Goal: Information Seeking & Learning: Learn about a topic

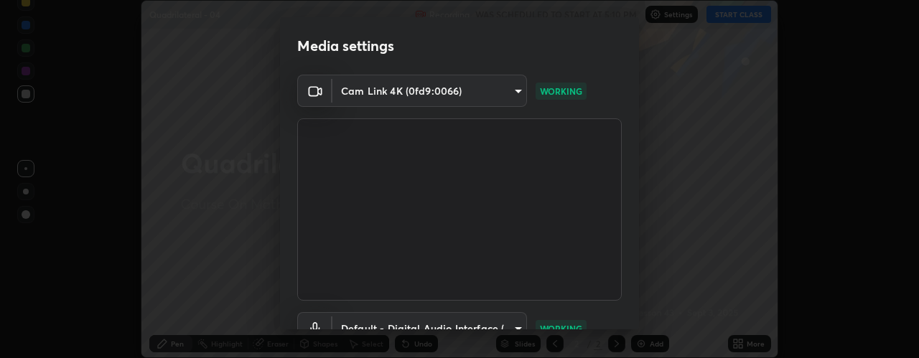
scroll to position [113, 0]
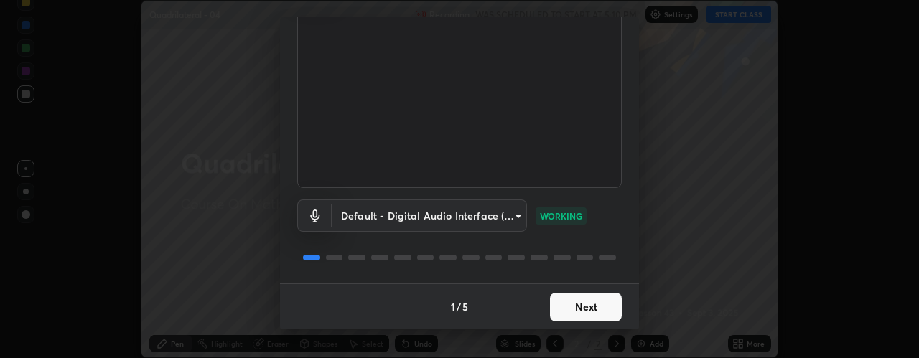
click at [578, 304] on button "Next" at bounding box center [586, 307] width 72 height 29
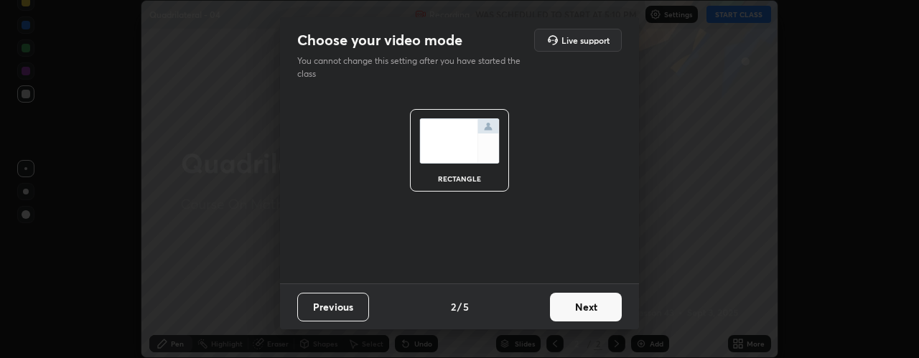
click at [577, 311] on button "Next" at bounding box center [586, 307] width 72 height 29
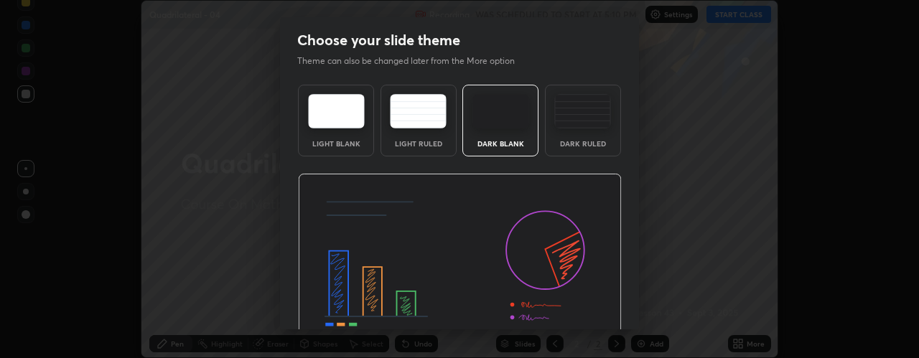
click at [578, 131] on div "Dark Ruled" at bounding box center [583, 121] width 76 height 72
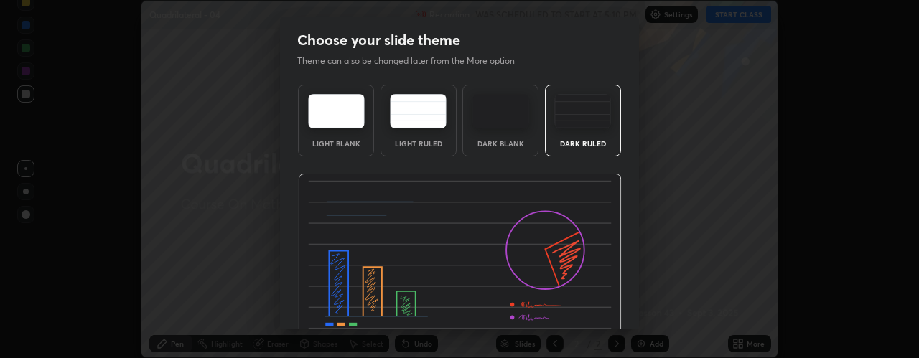
scroll to position [73, 0]
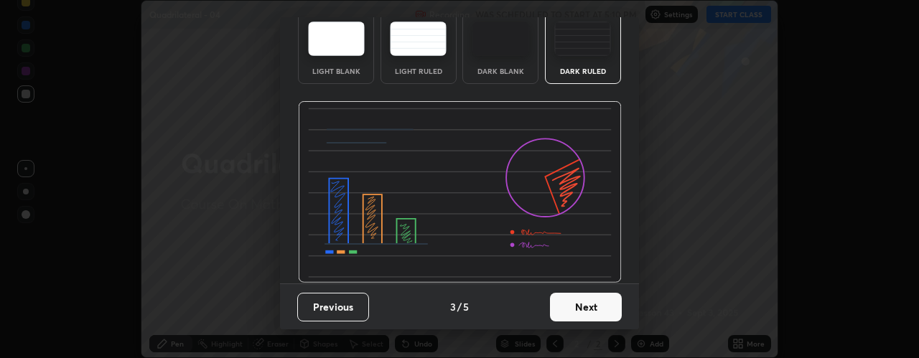
click at [584, 303] on button "Next" at bounding box center [586, 307] width 72 height 29
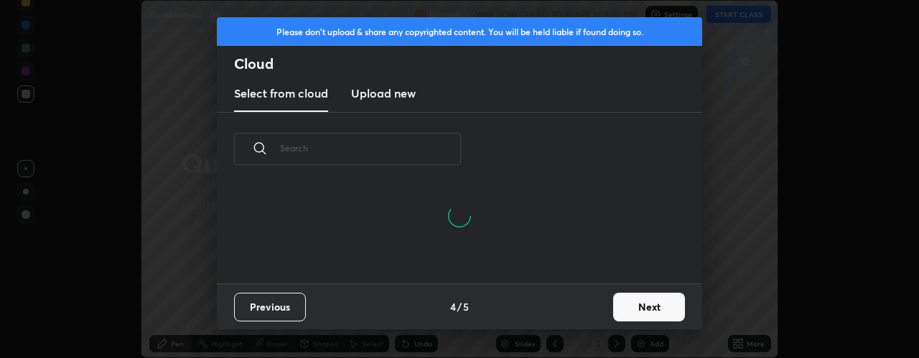
click at [626, 307] on button "Next" at bounding box center [649, 307] width 72 height 29
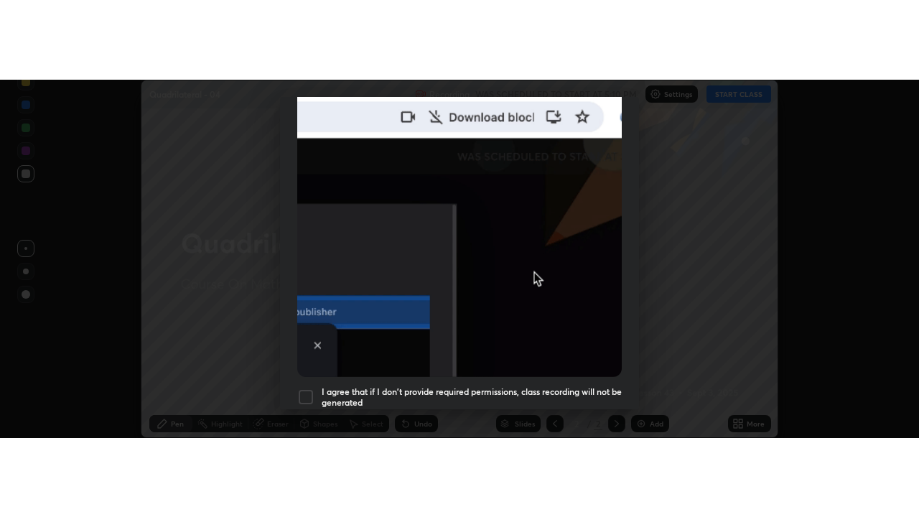
scroll to position [406, 0]
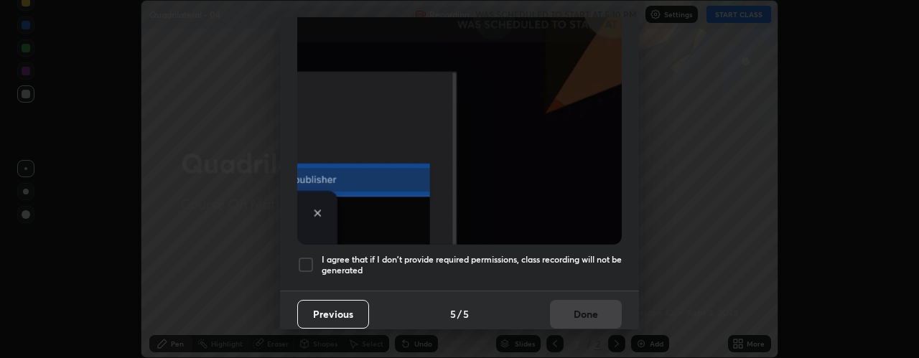
click at [588, 265] on h5 "I agree that if I don't provide required permissions, class recording will not …" at bounding box center [472, 265] width 300 height 22
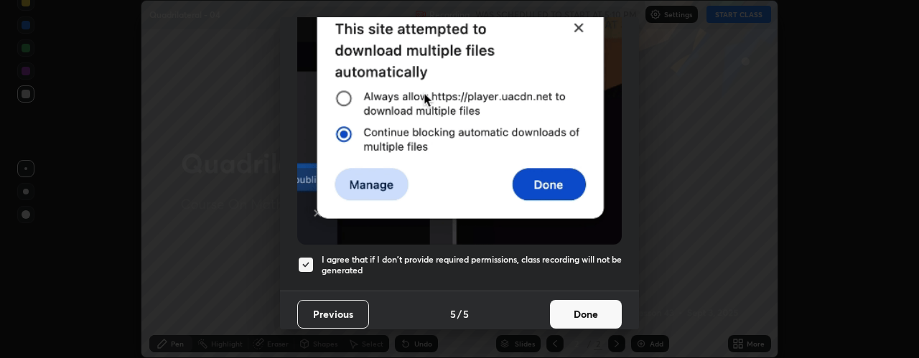
click at [588, 309] on button "Done" at bounding box center [586, 314] width 72 height 29
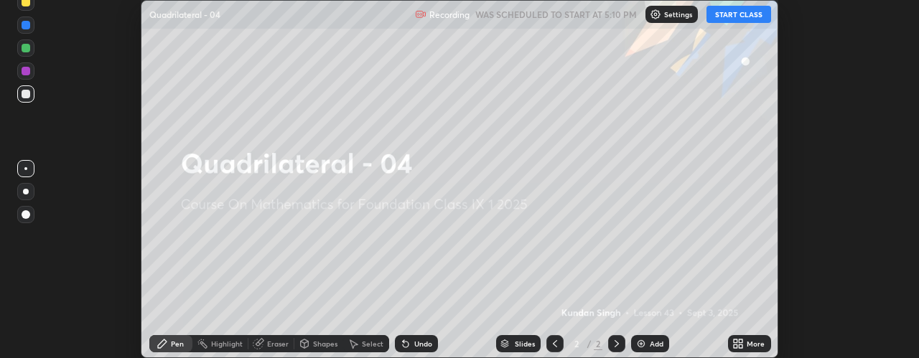
click at [737, 17] on button "START CLASS" at bounding box center [738, 14] width 65 height 17
click at [737, 344] on icon at bounding box center [737, 343] width 11 height 11
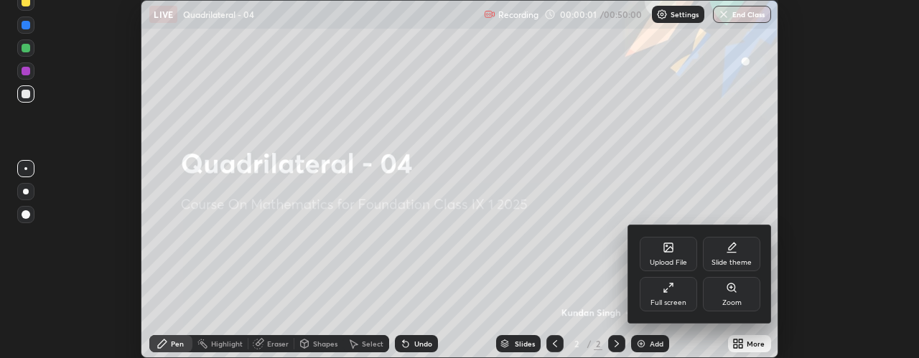
click at [686, 294] on div "Full screen" at bounding box center [668, 294] width 57 height 34
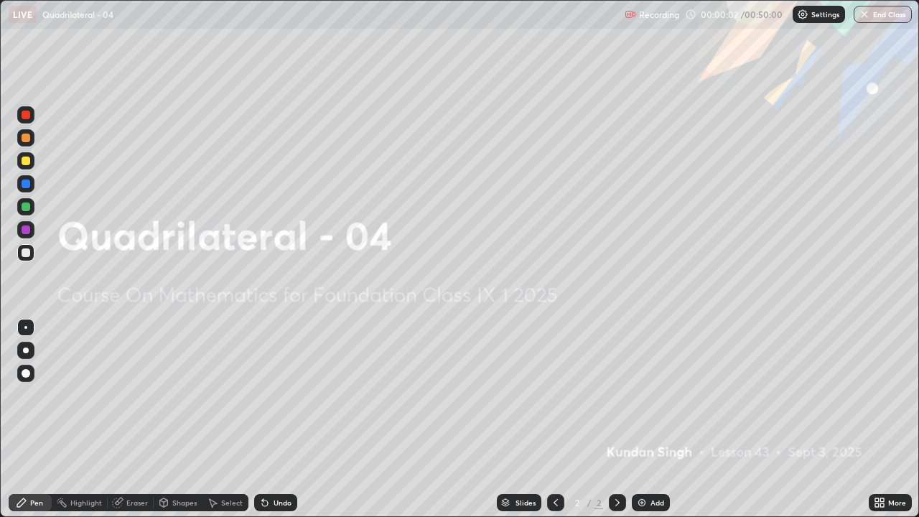
scroll to position [517, 919]
click at [641, 358] on img at bounding box center [641, 502] width 11 height 11
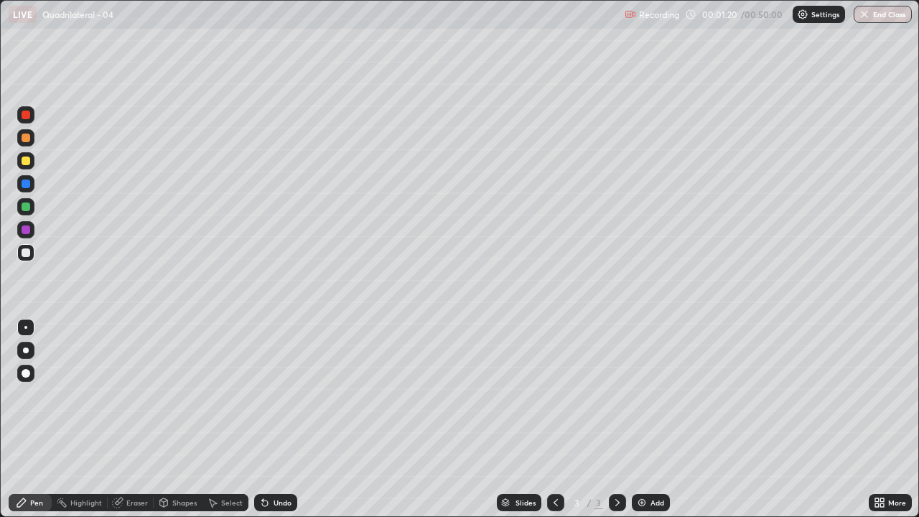
click at [32, 251] on div at bounding box center [25, 252] width 17 height 17
click at [28, 167] on div at bounding box center [25, 160] width 17 height 17
click at [26, 358] on div at bounding box center [25, 350] width 17 height 17
click at [185, 358] on div "Shapes" at bounding box center [184, 502] width 24 height 7
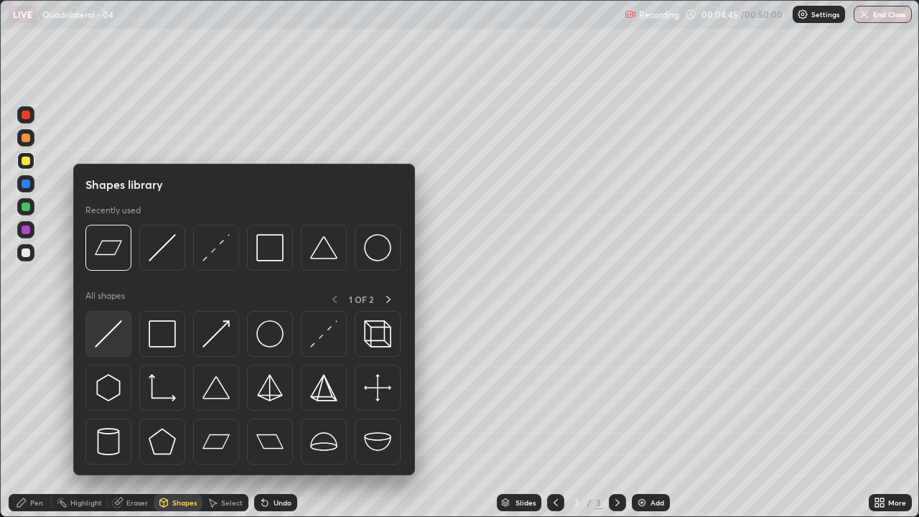
click at [116, 335] on img at bounding box center [108, 333] width 27 height 27
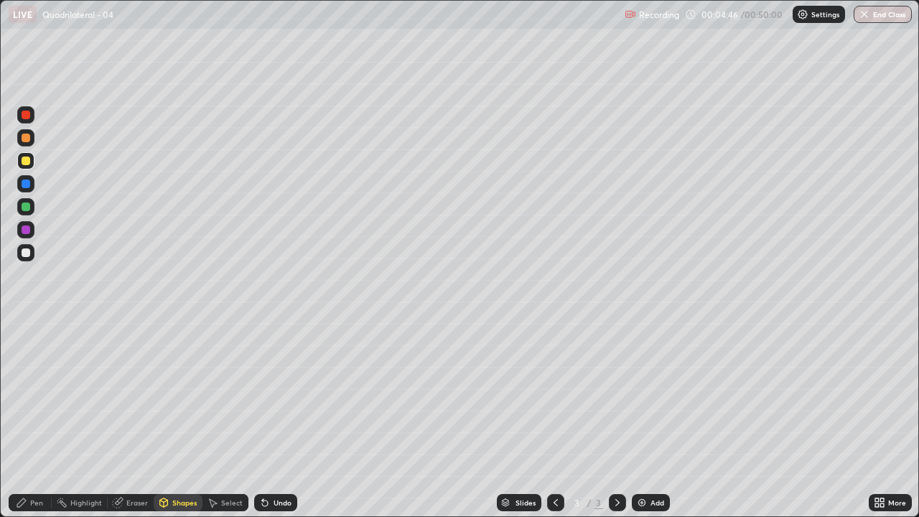
click at [32, 256] on div at bounding box center [25, 252] width 17 height 17
click at [38, 358] on div "Pen" at bounding box center [30, 502] width 43 height 17
click at [183, 358] on div "Shapes" at bounding box center [184, 502] width 24 height 7
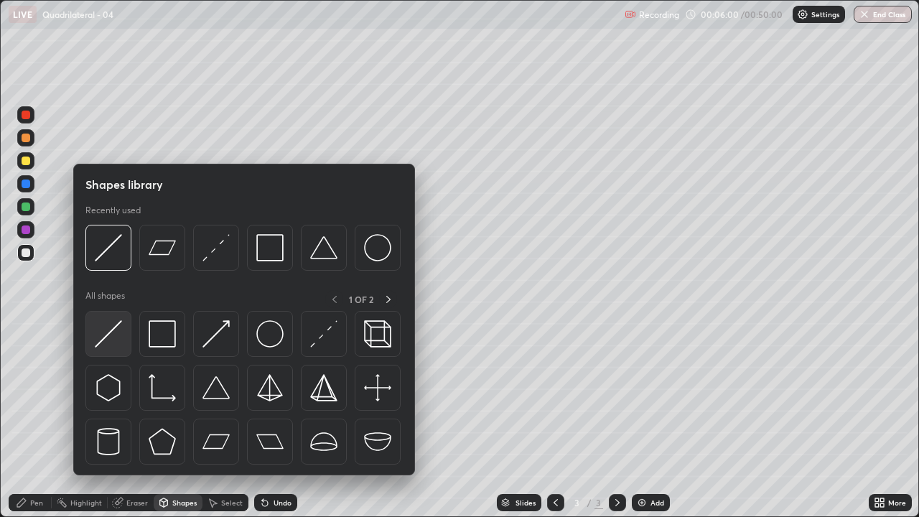
click at [118, 337] on img at bounding box center [108, 333] width 27 height 27
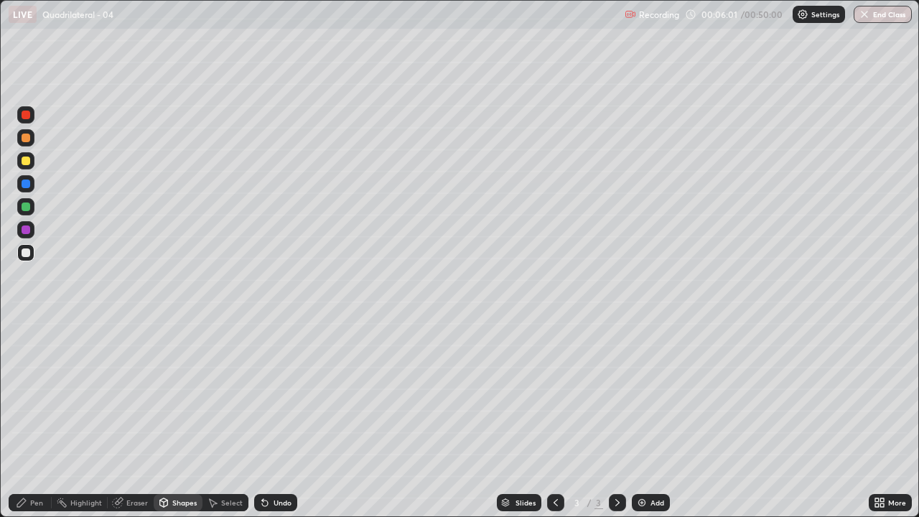
click at [33, 210] on div at bounding box center [25, 206] width 17 height 17
click at [34, 358] on div "Pen" at bounding box center [36, 502] width 13 height 7
click at [30, 168] on div at bounding box center [25, 160] width 17 height 17
click at [278, 358] on div "Undo" at bounding box center [283, 502] width 18 height 7
click at [283, 358] on div "Undo" at bounding box center [283, 502] width 18 height 7
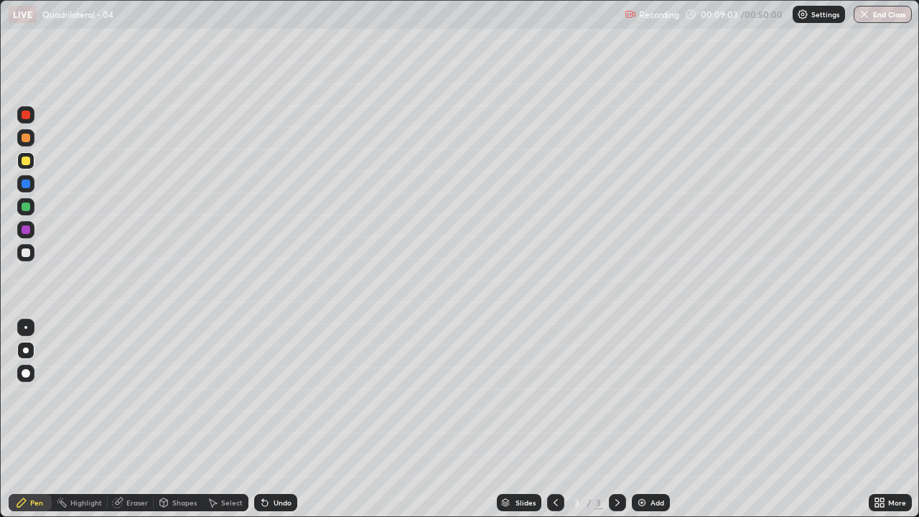
click at [281, 358] on div "Undo" at bounding box center [283, 502] width 18 height 7
click at [278, 358] on div "Undo" at bounding box center [275, 502] width 43 height 17
click at [32, 253] on div at bounding box center [25, 252] width 17 height 17
click at [28, 159] on div at bounding box center [26, 161] width 9 height 9
click at [27, 111] on div at bounding box center [26, 115] width 9 height 9
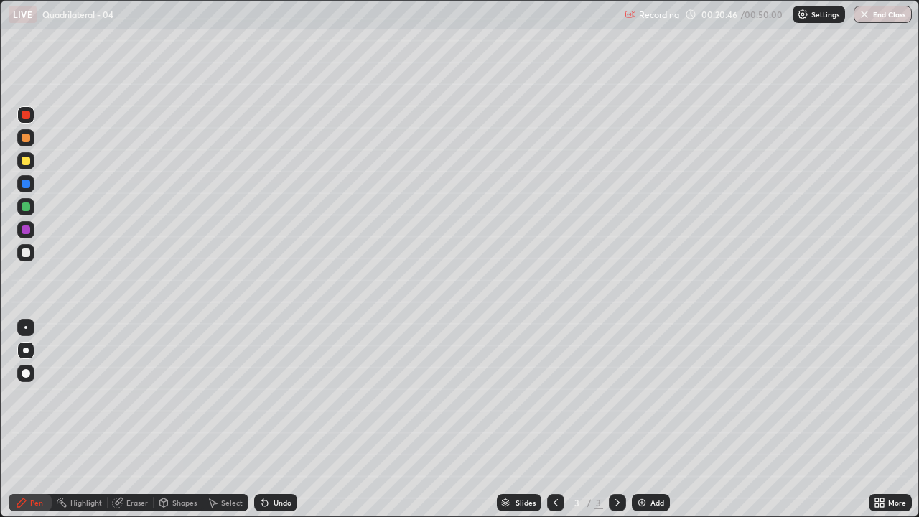
click at [28, 184] on div at bounding box center [26, 183] width 9 height 9
click at [178, 358] on div "Shapes" at bounding box center [184, 502] width 24 height 7
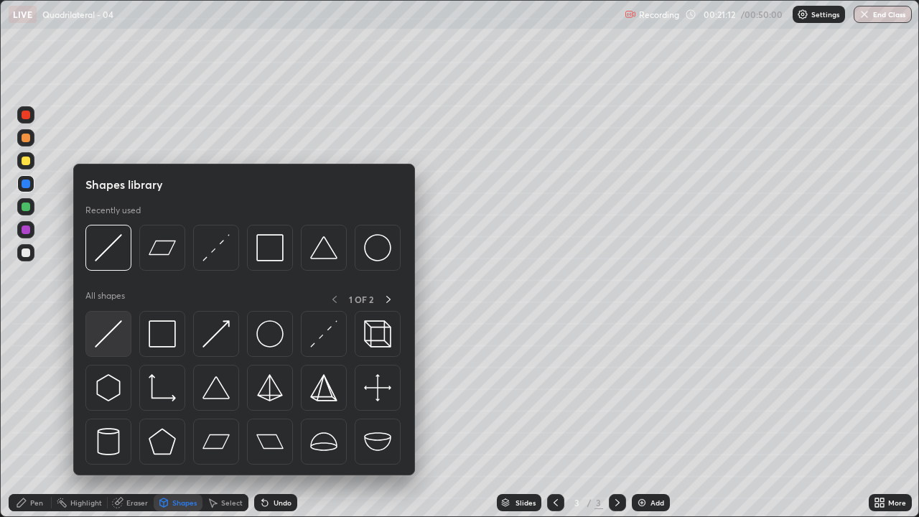
click at [112, 338] on img at bounding box center [108, 333] width 27 height 27
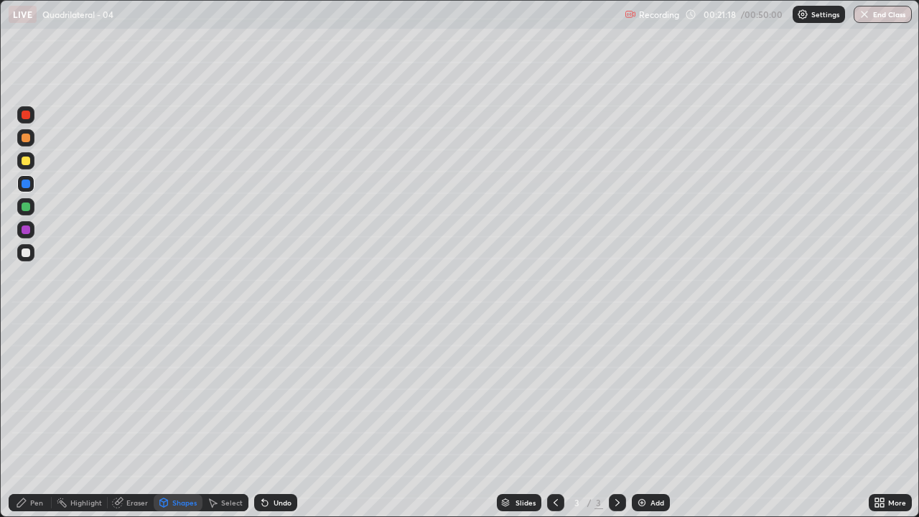
click at [29, 358] on div "Pen" at bounding box center [30, 502] width 43 height 17
click at [281, 358] on div "Undo" at bounding box center [283, 502] width 18 height 7
click at [274, 358] on div "Undo" at bounding box center [283, 502] width 18 height 7
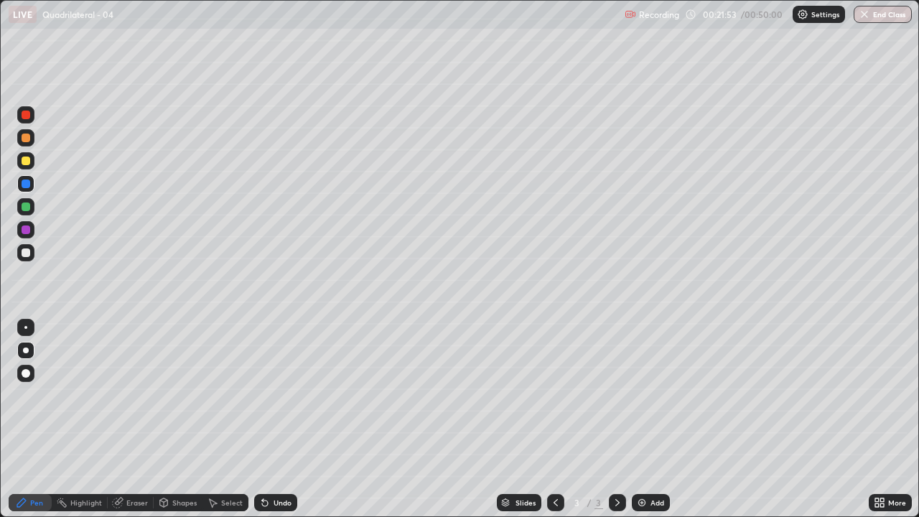
click at [274, 358] on div "Undo" at bounding box center [283, 502] width 18 height 7
click at [274, 358] on div "Undo" at bounding box center [275, 502] width 43 height 17
click at [272, 358] on div "Undo" at bounding box center [275, 502] width 43 height 17
click at [26, 230] on div at bounding box center [26, 229] width 9 height 9
click at [177, 358] on div "Shapes" at bounding box center [184, 502] width 24 height 7
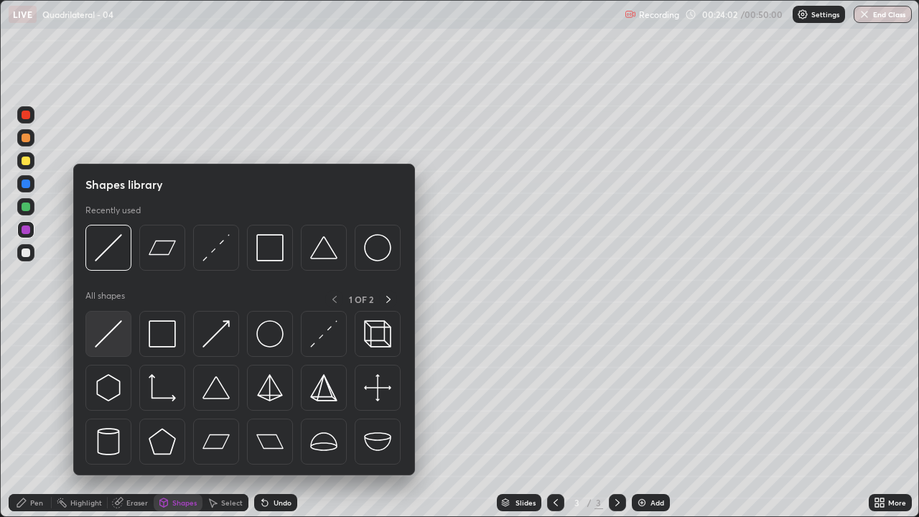
click at [108, 342] on img at bounding box center [108, 333] width 27 height 27
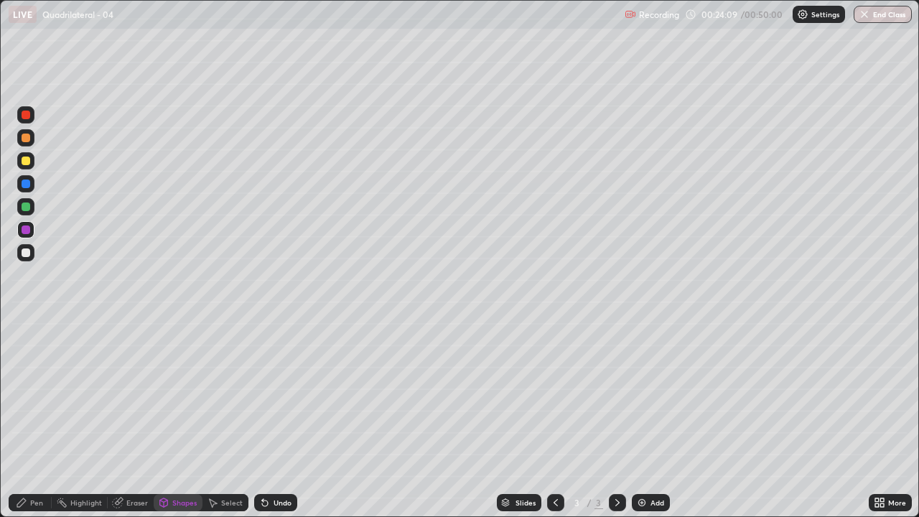
click at [29, 232] on div at bounding box center [26, 229] width 9 height 9
click at [31, 257] on div at bounding box center [25, 252] width 17 height 17
click at [188, 358] on div "Shapes" at bounding box center [184, 502] width 24 height 7
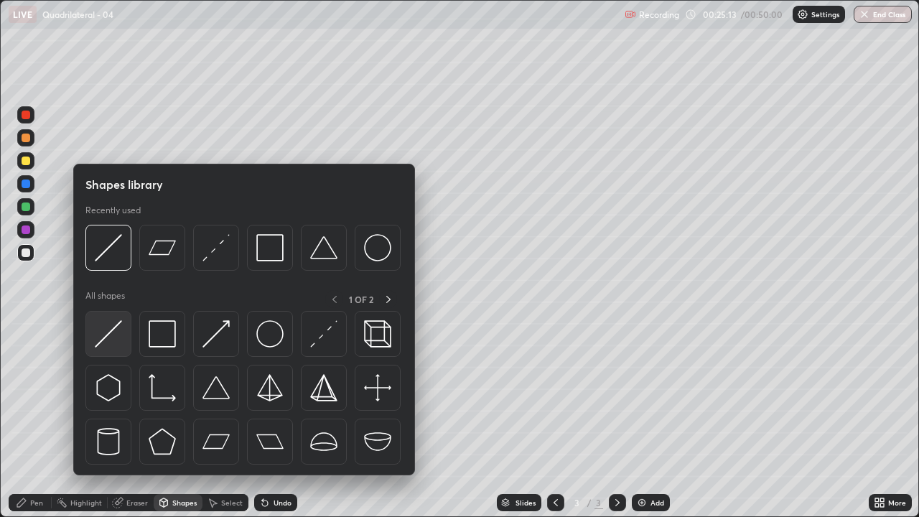
click at [113, 339] on img at bounding box center [108, 333] width 27 height 27
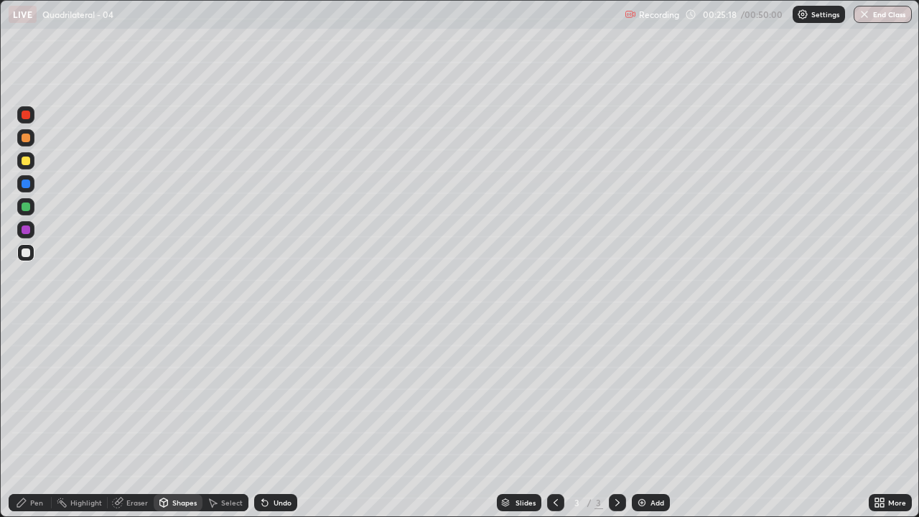
click at [26, 162] on div at bounding box center [26, 161] width 9 height 9
click at [178, 358] on div "Shapes" at bounding box center [184, 502] width 24 height 7
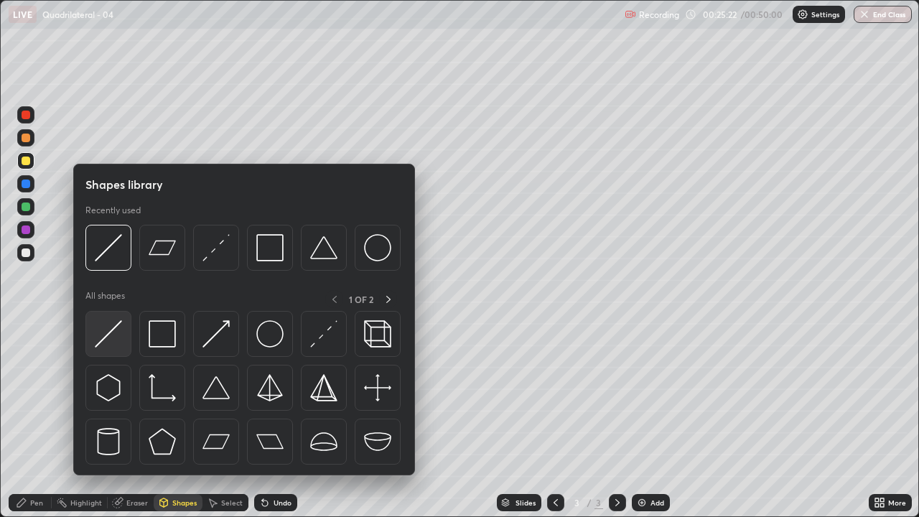
click at [106, 342] on img at bounding box center [108, 333] width 27 height 27
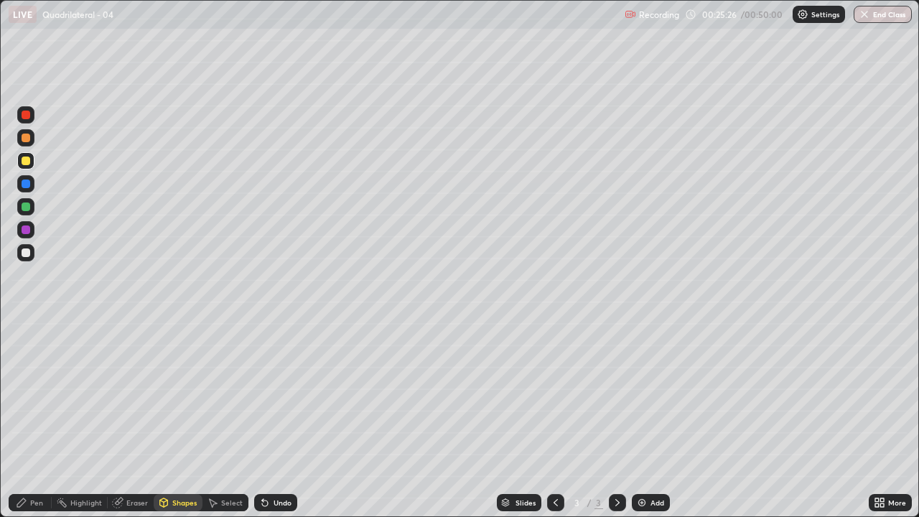
click at [34, 358] on div "Pen" at bounding box center [36, 502] width 13 height 7
click at [281, 358] on div "Undo" at bounding box center [283, 502] width 18 height 7
click at [28, 117] on div at bounding box center [26, 115] width 9 height 9
click at [187, 358] on div "Shapes" at bounding box center [178, 502] width 49 height 17
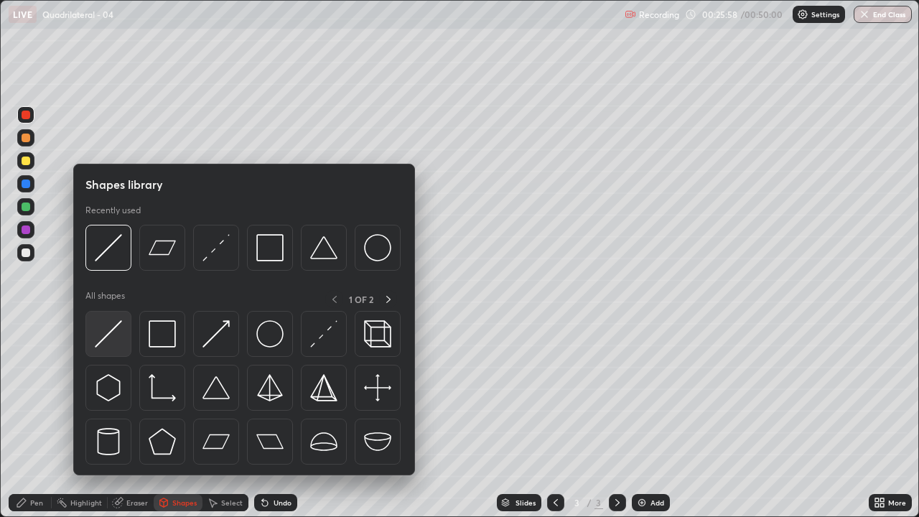
click at [106, 333] on img at bounding box center [108, 333] width 27 height 27
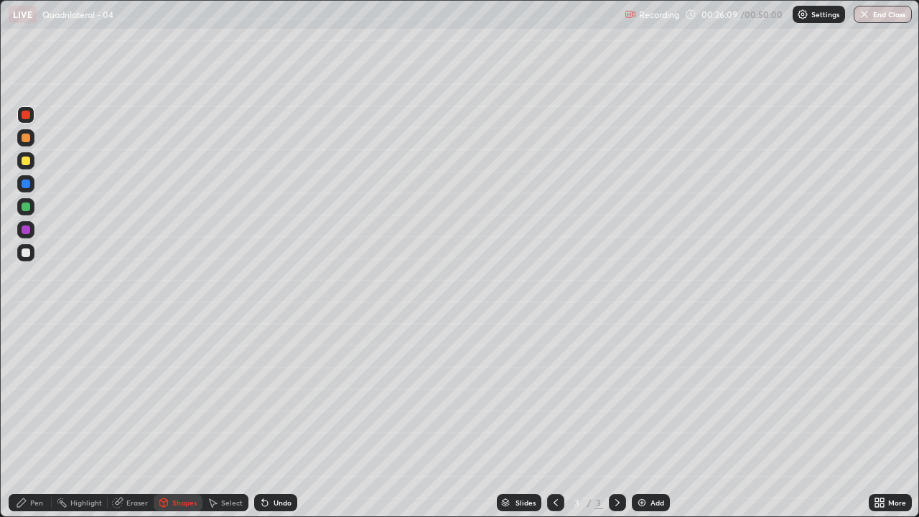
click at [37, 358] on div "Pen" at bounding box center [36, 502] width 13 height 7
click at [26, 254] on div at bounding box center [26, 252] width 9 height 9
click at [193, 358] on div "Shapes" at bounding box center [178, 502] width 49 height 29
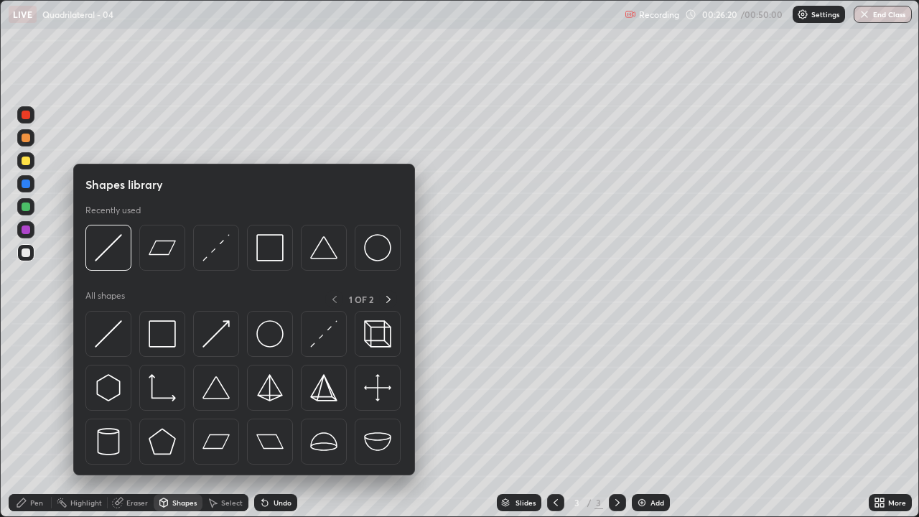
click at [197, 358] on div "Shapes library Recently used All shapes 1 OF 2" at bounding box center [244, 320] width 342 height 312
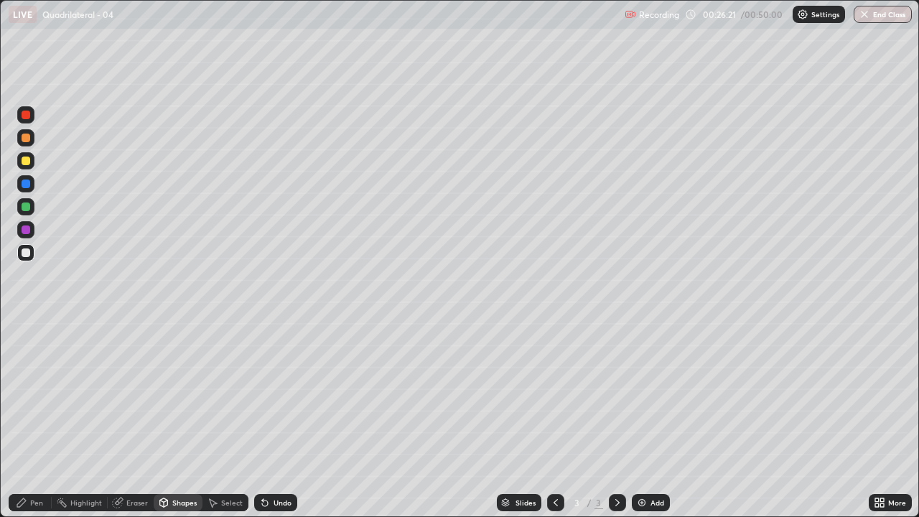
click at [37, 358] on div "Pen" at bounding box center [36, 502] width 13 height 7
click at [654, 358] on div "Add" at bounding box center [657, 502] width 14 height 7
click at [27, 161] on div at bounding box center [26, 161] width 9 height 9
click at [180, 358] on div "Shapes" at bounding box center [184, 502] width 24 height 7
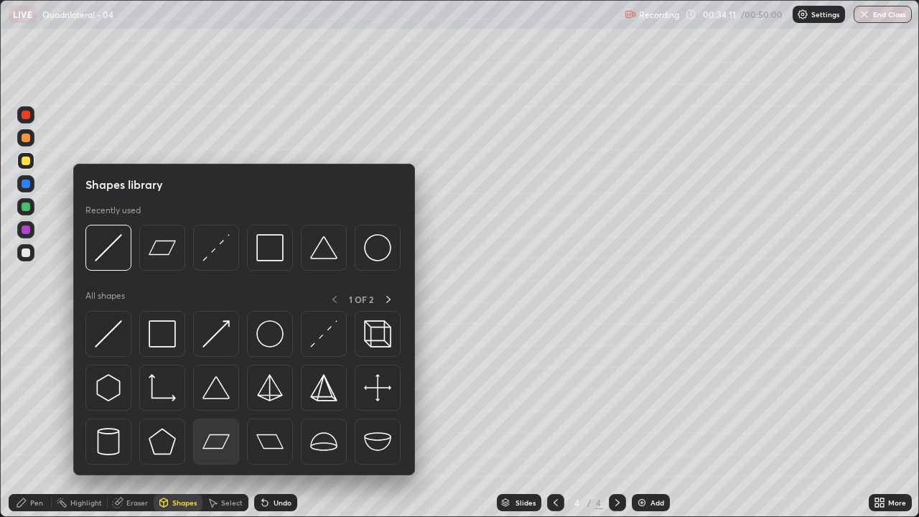
click at [221, 358] on img at bounding box center [215, 441] width 27 height 27
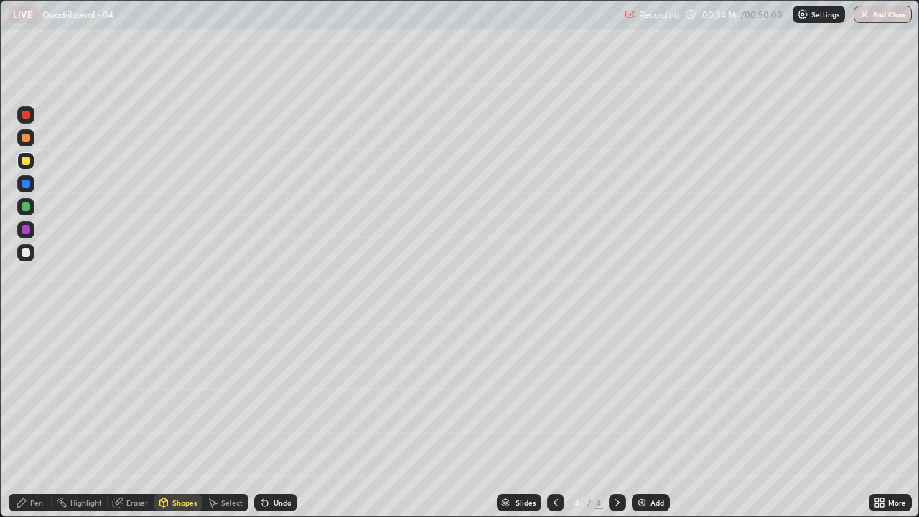
click at [39, 358] on div "Pen" at bounding box center [36, 502] width 13 height 7
click at [188, 358] on div "Shapes" at bounding box center [184, 502] width 24 height 7
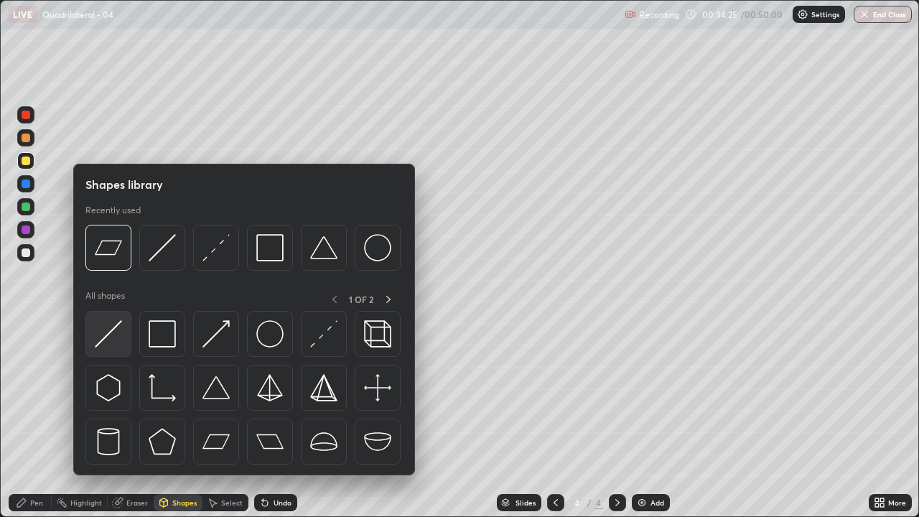
click at [115, 338] on img at bounding box center [108, 333] width 27 height 27
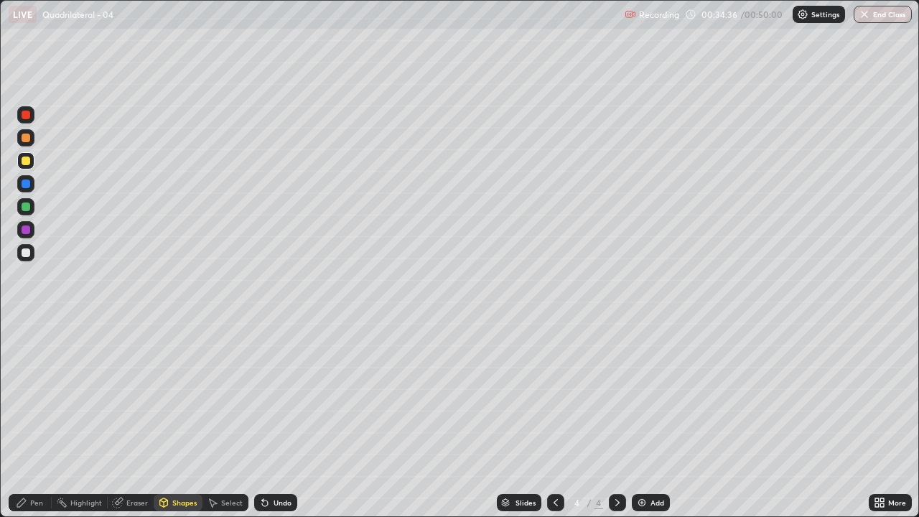
click at [37, 358] on div "Pen" at bounding box center [36, 502] width 13 height 7
click at [27, 253] on div at bounding box center [26, 252] width 9 height 9
click at [29, 210] on div at bounding box center [25, 206] width 17 height 17
click at [32, 257] on div at bounding box center [25, 252] width 17 height 17
click at [29, 203] on div at bounding box center [26, 206] width 9 height 9
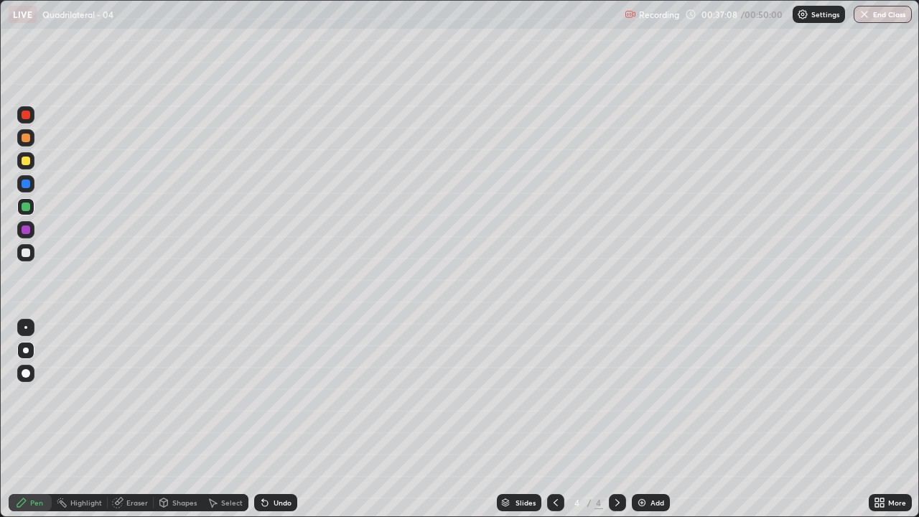
click at [881, 14] on button "End Class" at bounding box center [883, 14] width 58 height 17
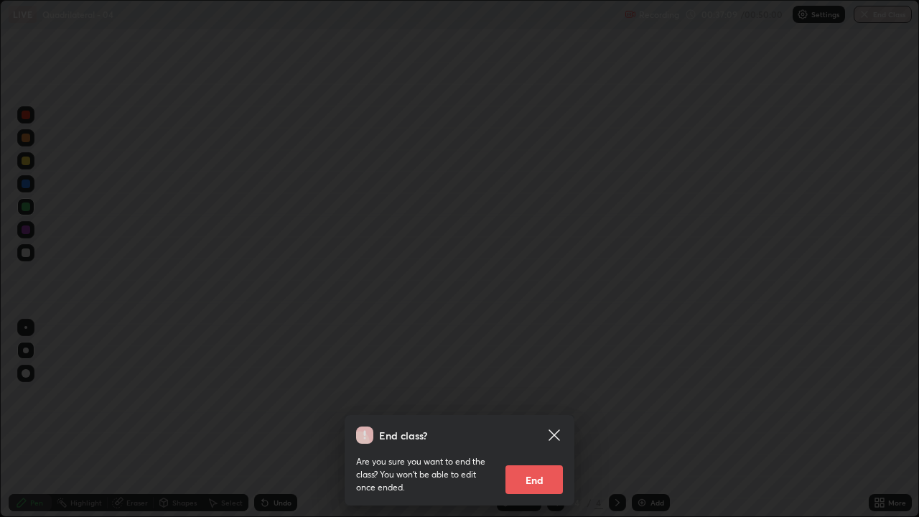
click at [536, 358] on button "End" at bounding box center [533, 479] width 57 height 29
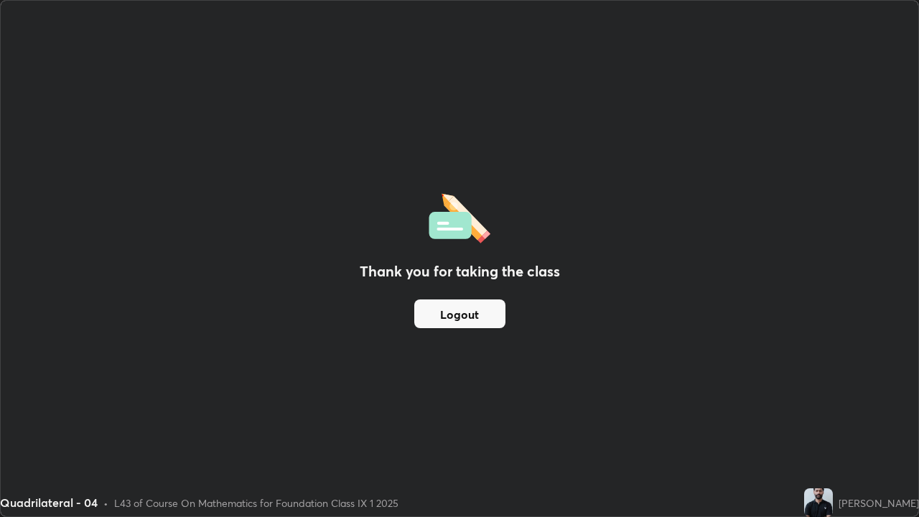
click at [472, 311] on button "Logout" at bounding box center [459, 313] width 91 height 29
